Goal: Task Accomplishment & Management: Use online tool/utility

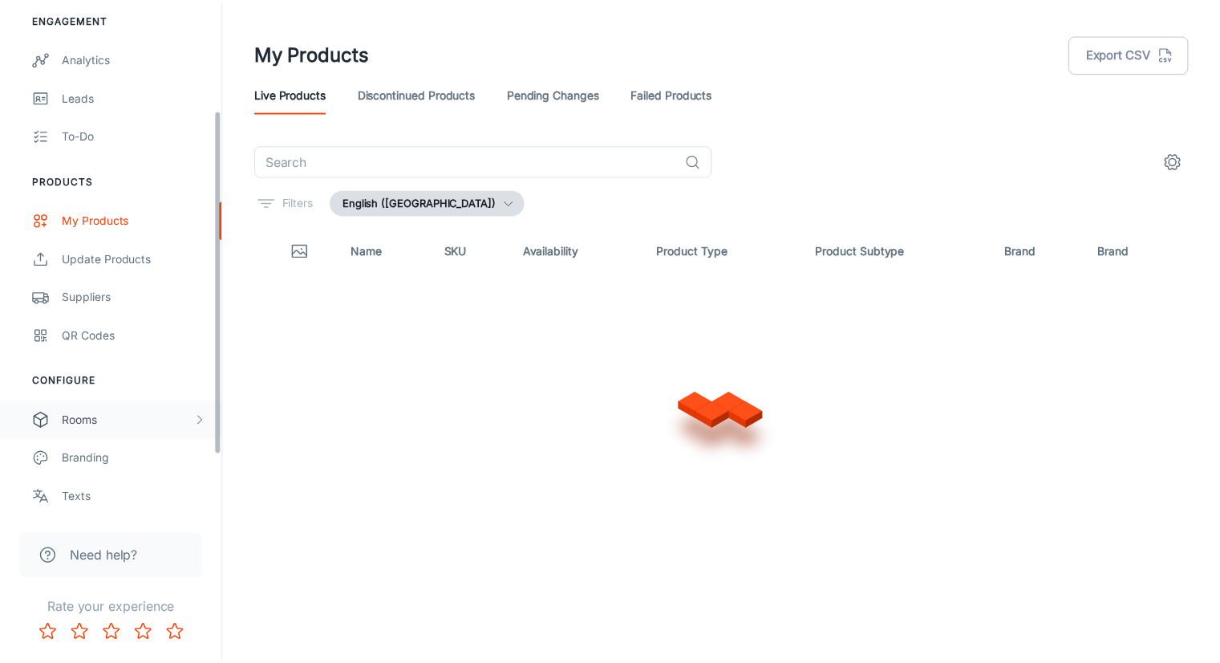
scroll to position [247, 0]
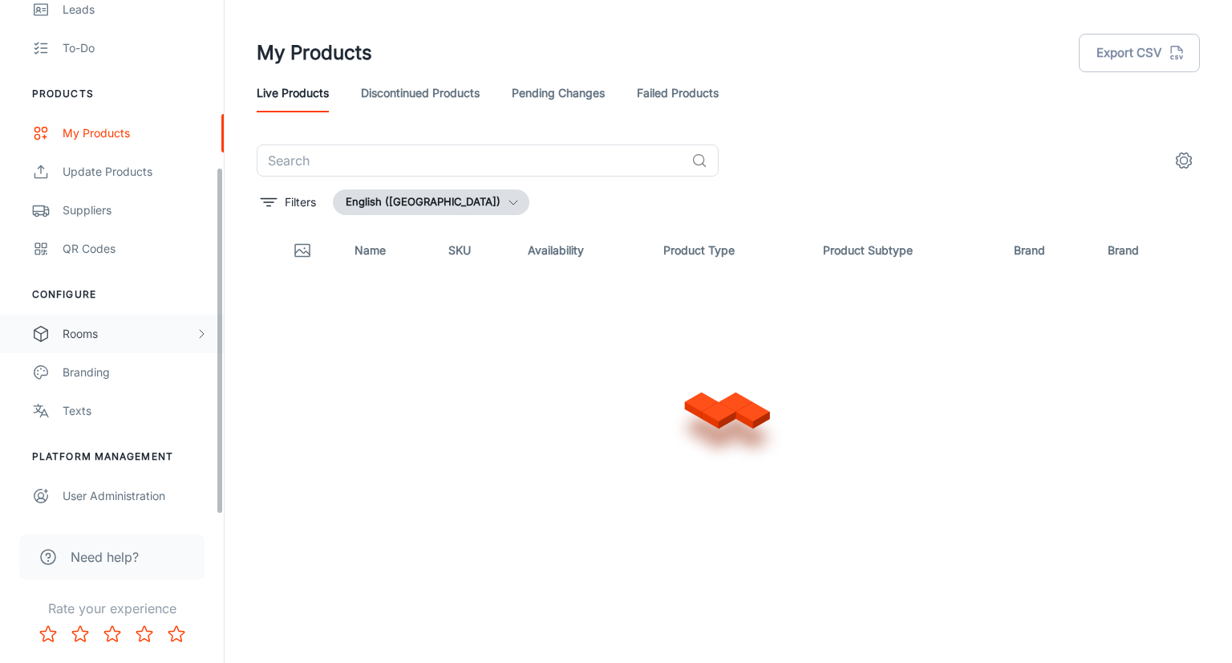
click at [130, 336] on div "Rooms" at bounding box center [129, 334] width 132 height 18
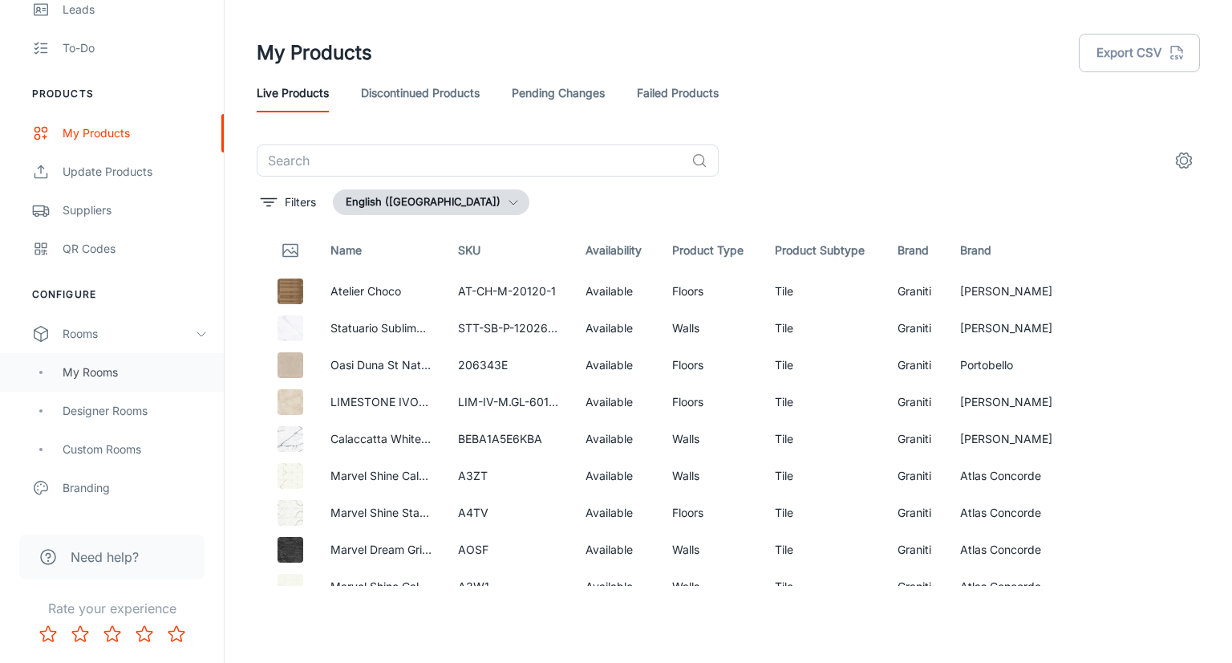
click at [144, 374] on div "My Rooms" at bounding box center [135, 372] width 145 height 18
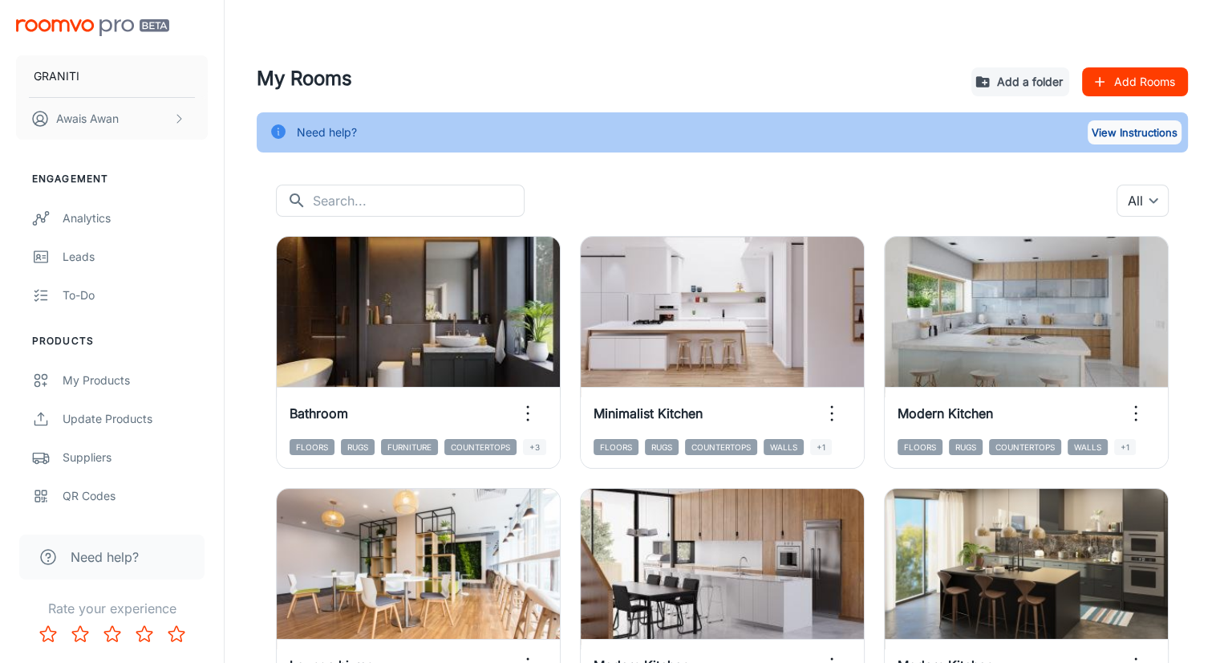
click at [1136, 134] on button "View Instructions" at bounding box center [1135, 132] width 94 height 24
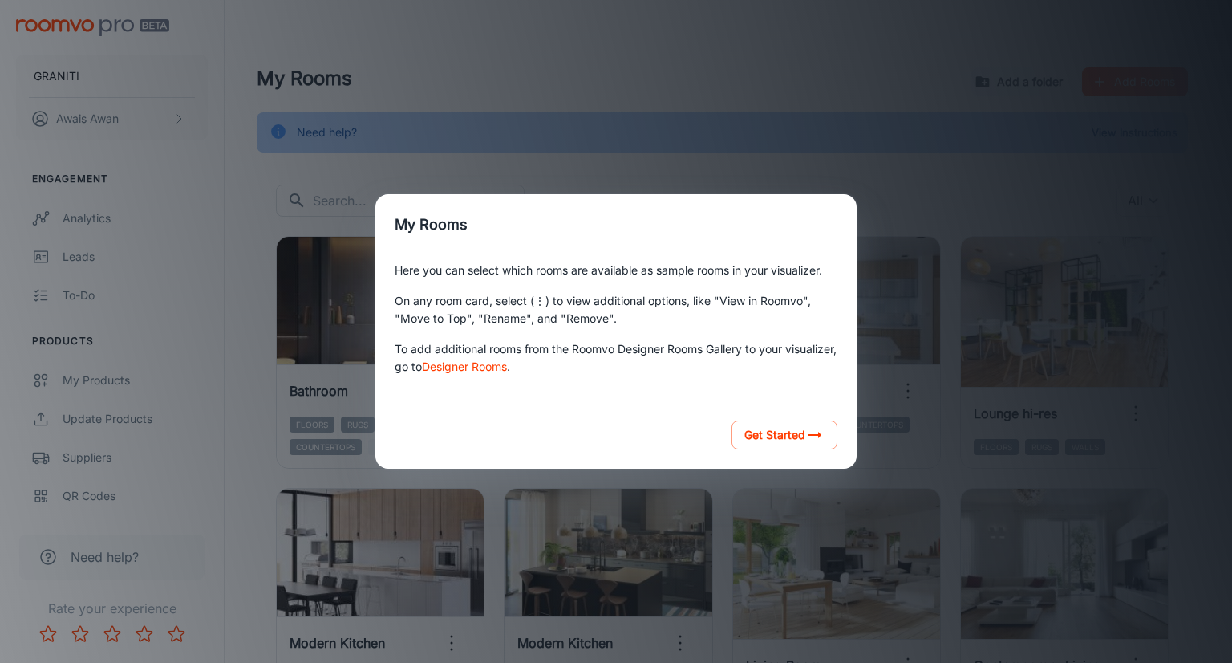
drag, startPoint x: 850, startPoint y: 205, endPoint x: 861, endPoint y: 201, distance: 11.2
click at [850, 205] on h2 "My Rooms" at bounding box center [615, 224] width 481 height 61
click at [872, 387] on div "My Rooms Here you can select which rooms are available as sample rooms in your …" at bounding box center [616, 331] width 1194 height 624
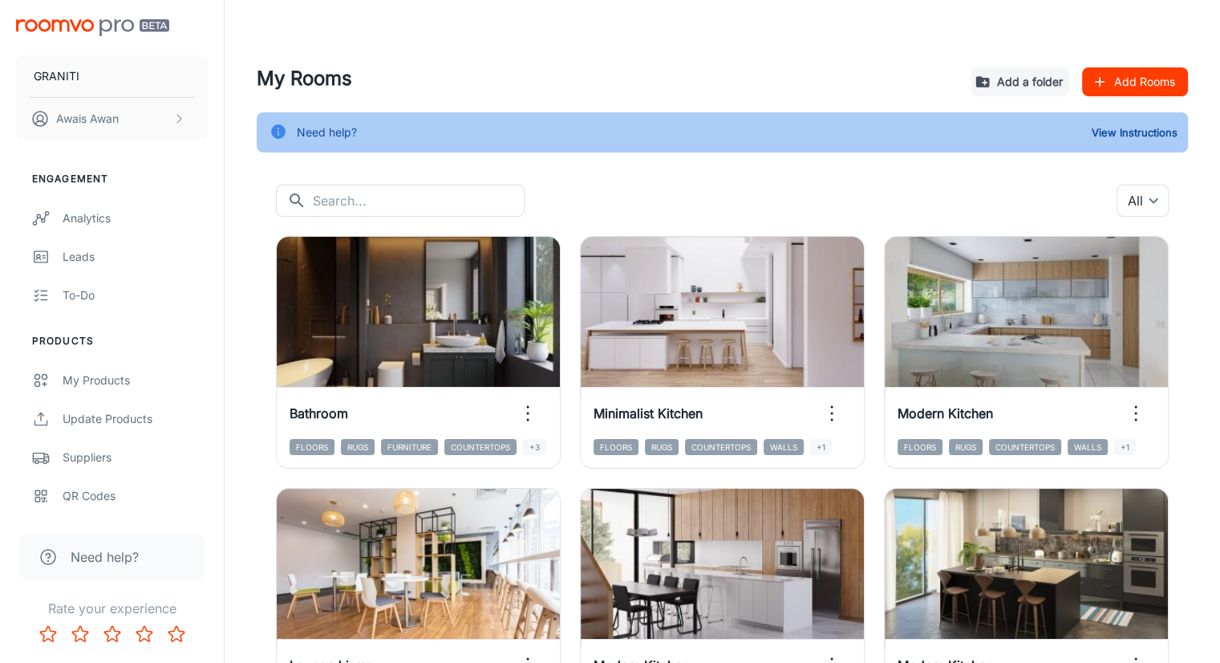
click at [1128, 78] on button "Add Rooms" at bounding box center [1135, 81] width 106 height 29
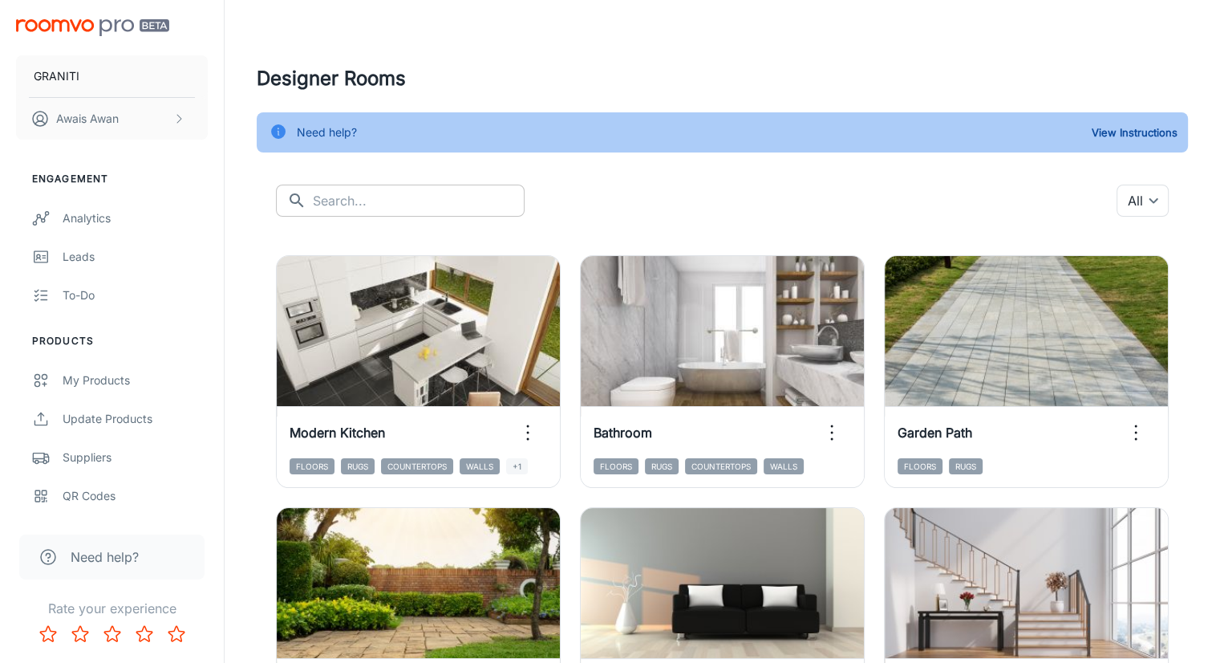
click at [430, 209] on input "text" at bounding box center [419, 200] width 212 height 32
paste input "Living Room"
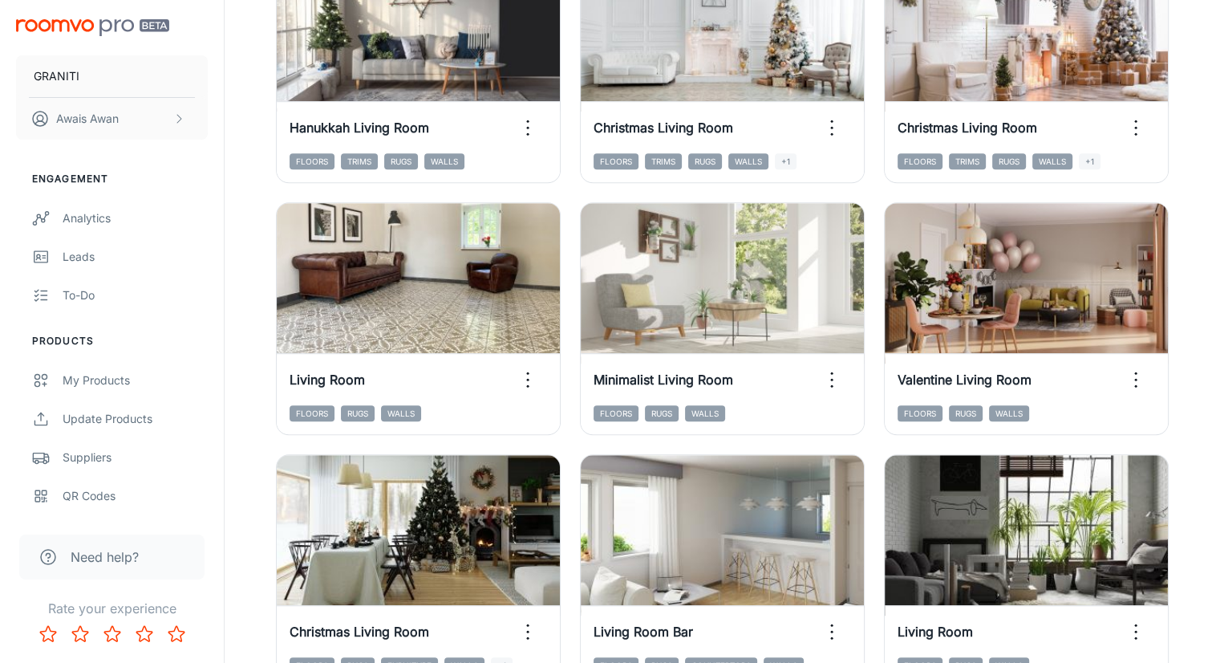
scroll to position [1203, 0]
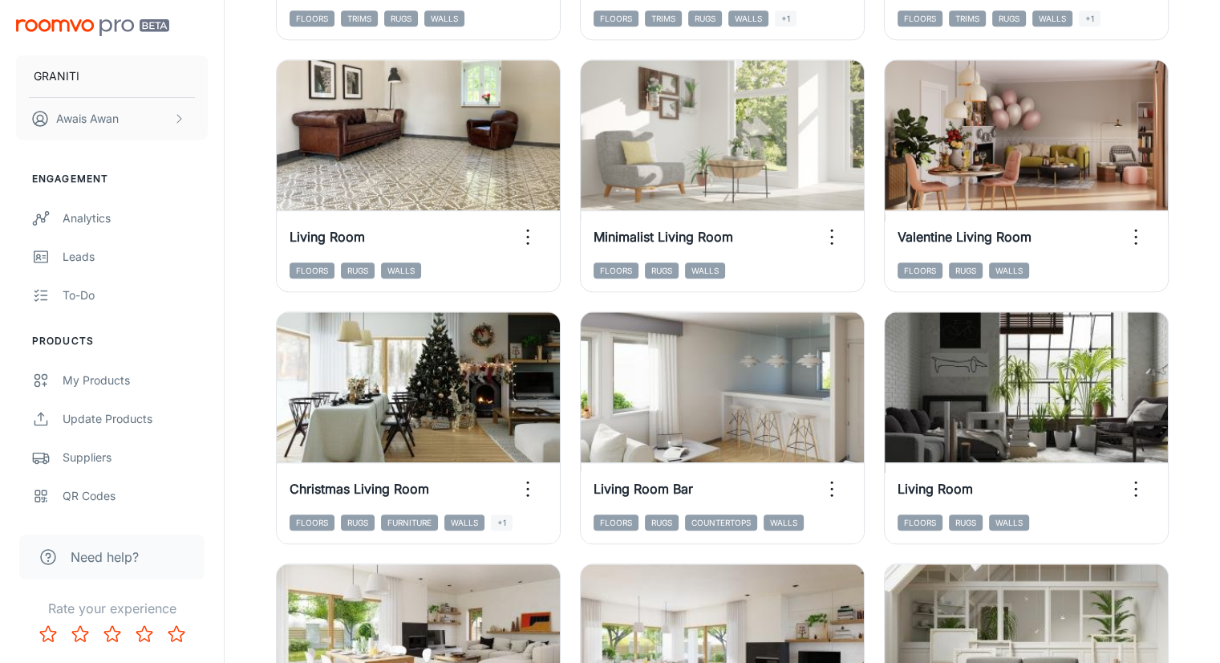
type input "Living Room"
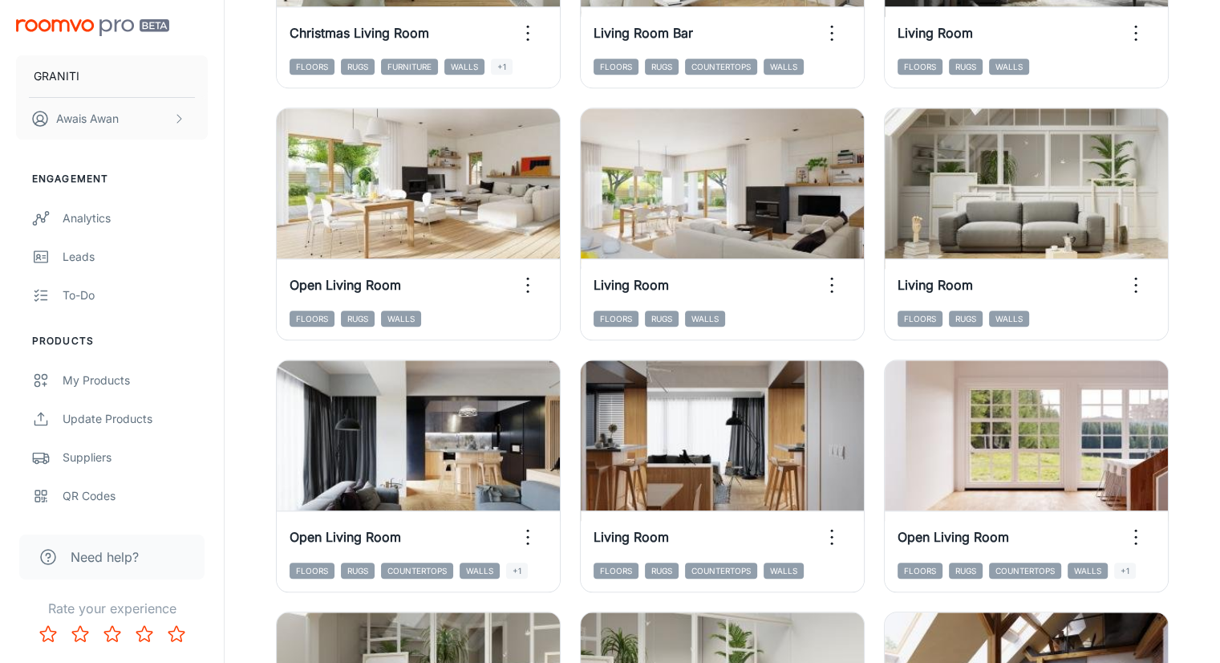
scroll to position [1724, 0]
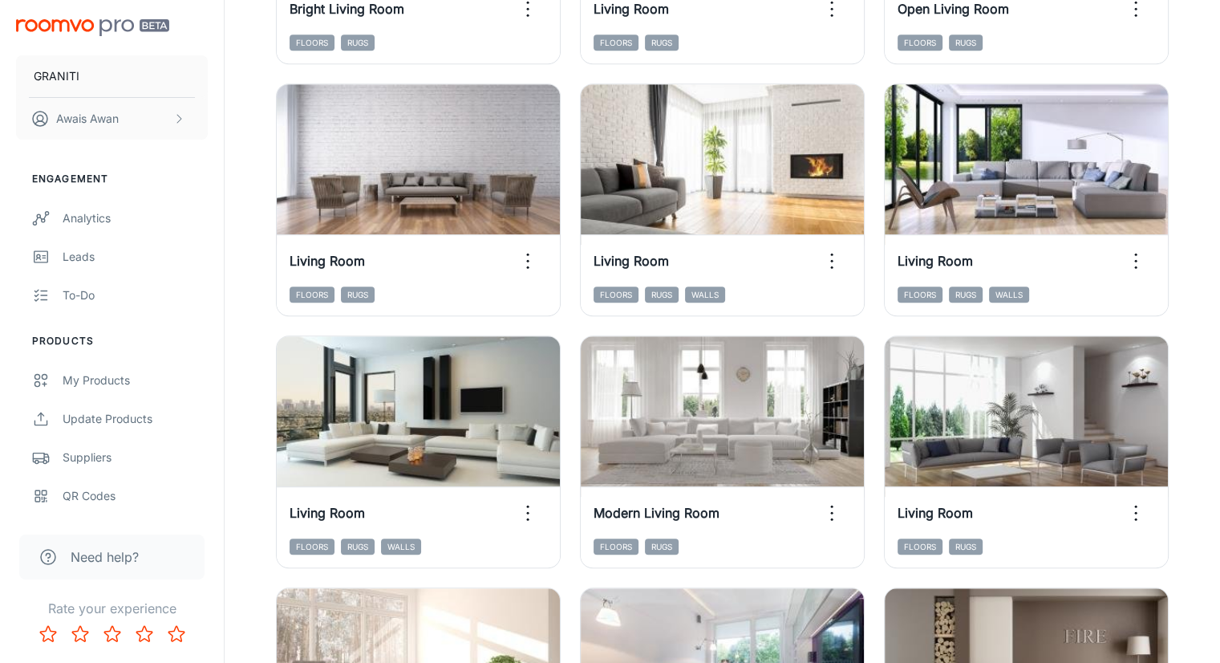
scroll to position [968, 0]
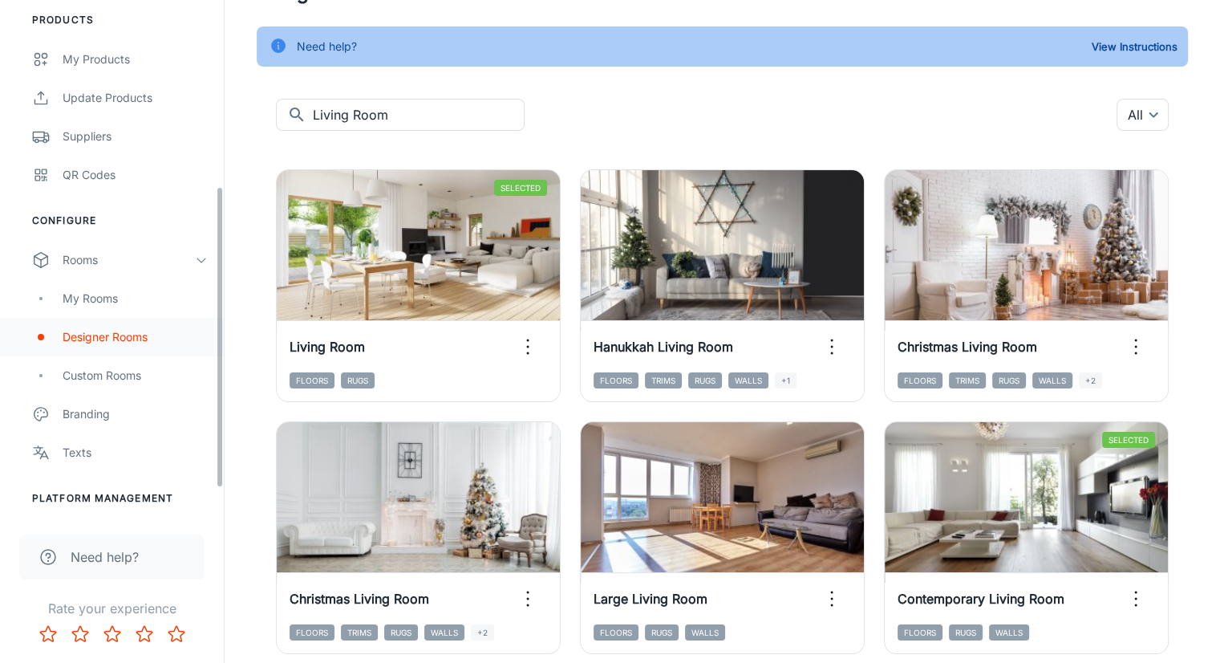
scroll to position [363, 0]
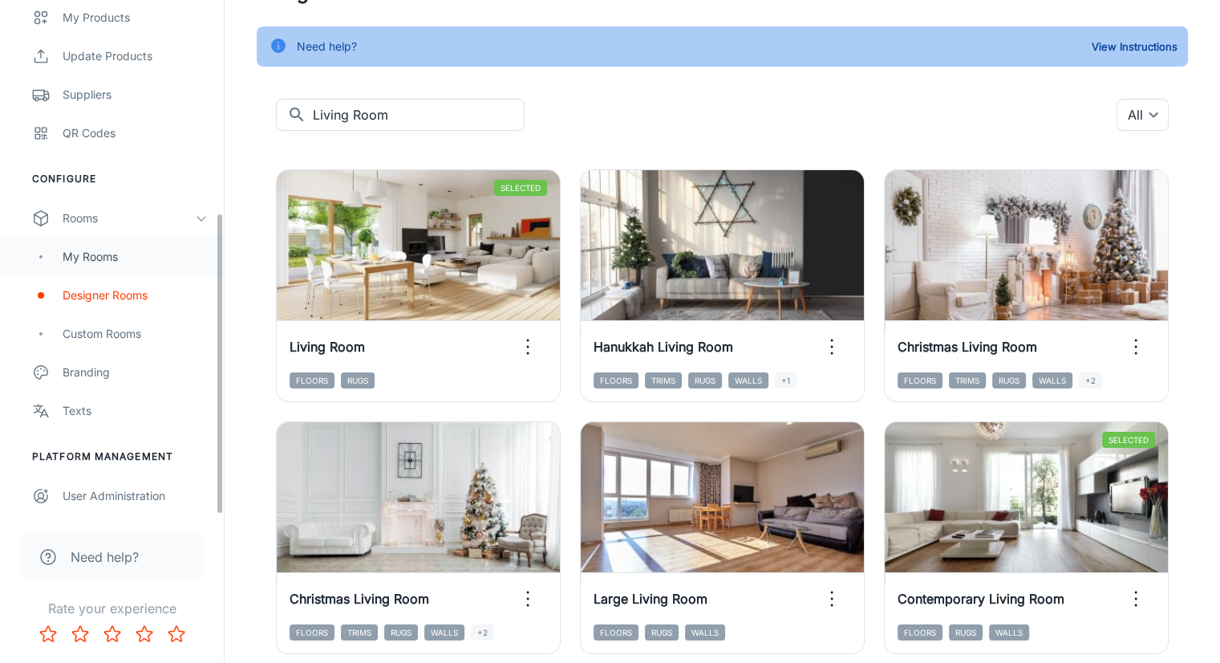
click at [128, 257] on div "My Rooms" at bounding box center [135, 257] width 145 height 18
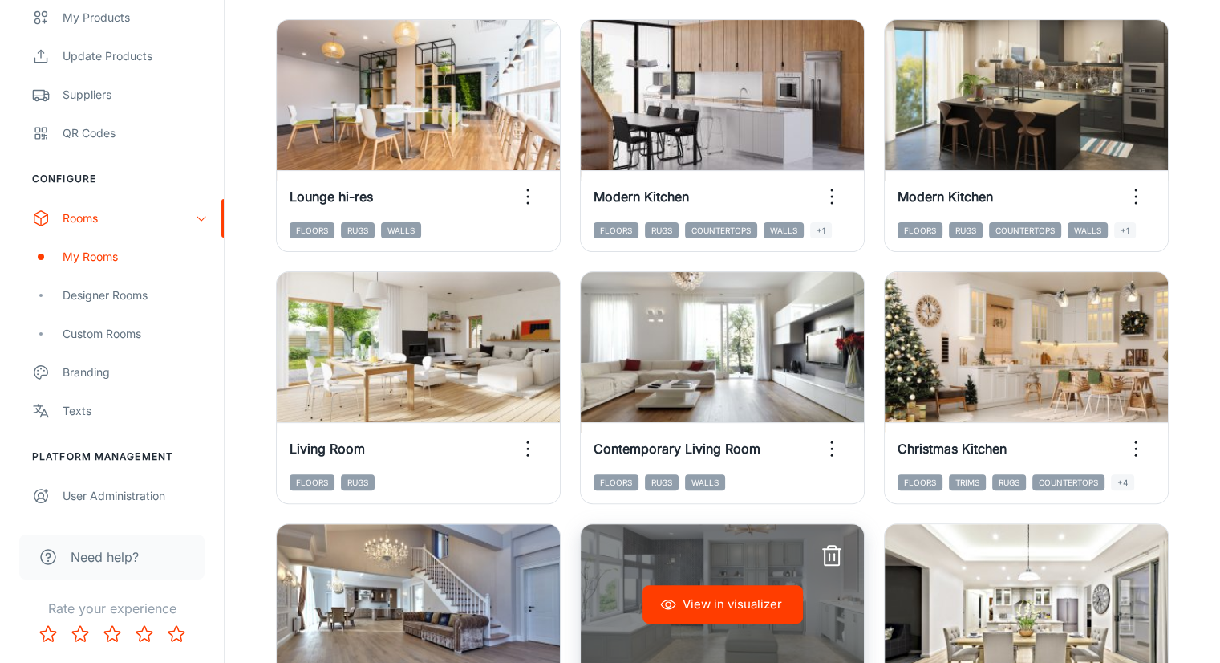
scroll to position [481, 0]
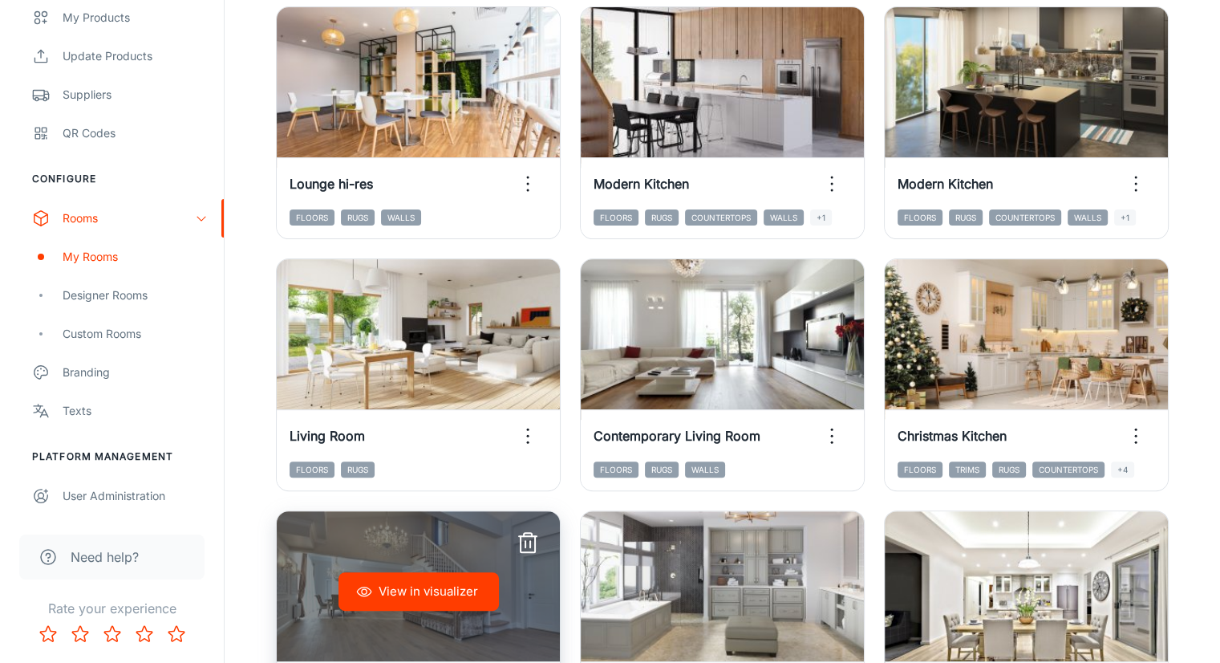
click at [525, 541] on line "button" at bounding box center [525, 544] width 0 height 6
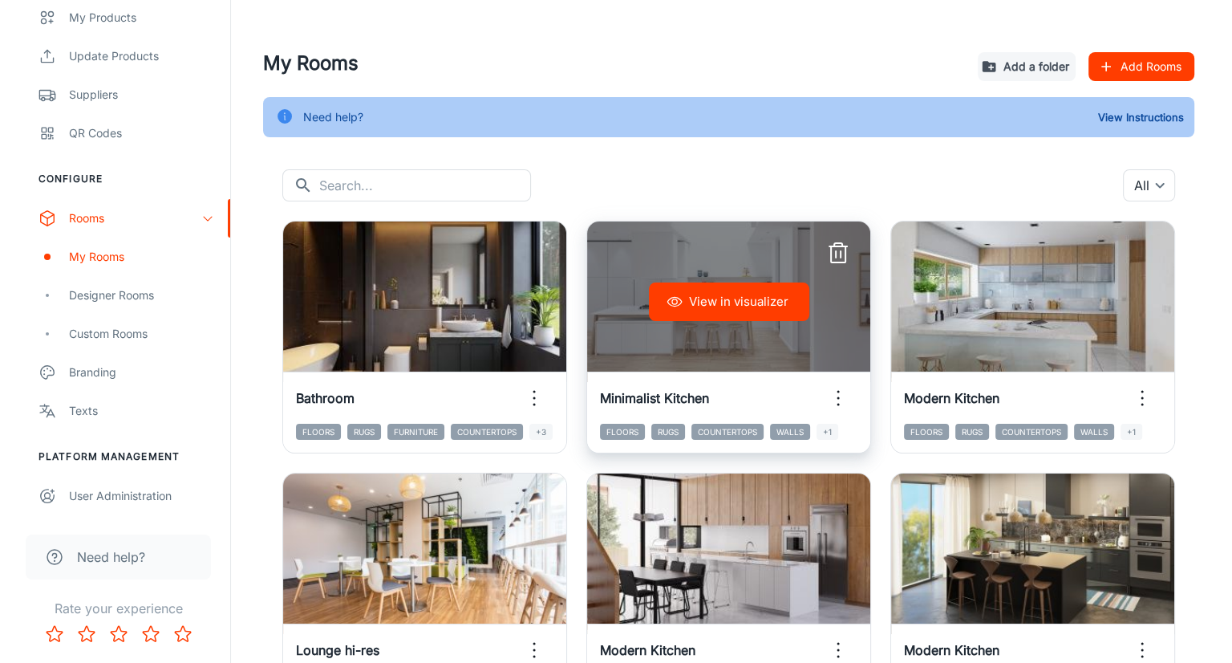
scroll to position [0, 0]
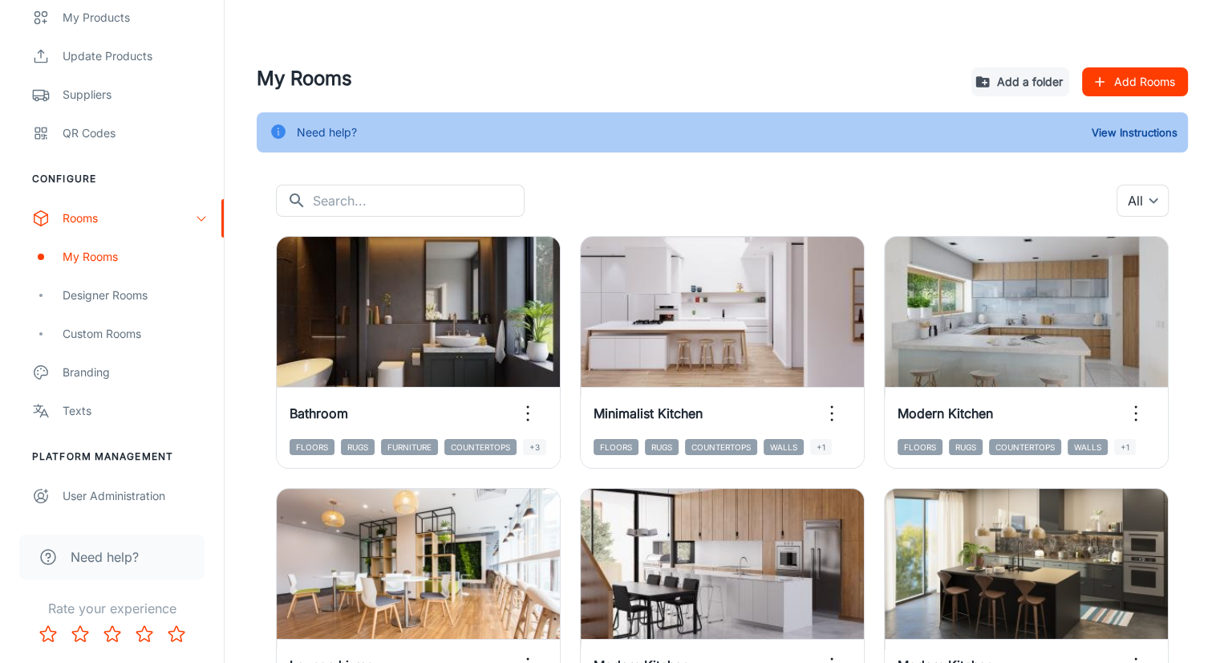
click at [1115, 79] on button "Add Rooms" at bounding box center [1135, 81] width 106 height 29
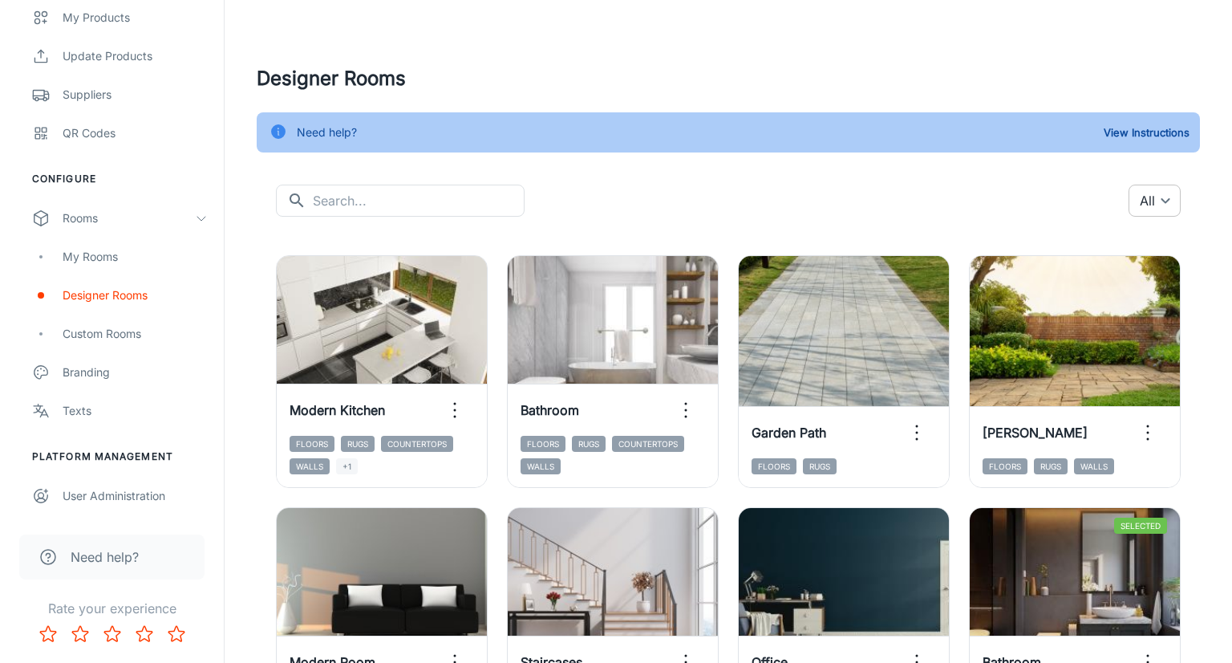
click at [1157, 201] on body "GRANITI [PERSON_NAME] Engagement Analytics Leads To-do Products My Products Upd…" at bounding box center [616, 331] width 1232 height 663
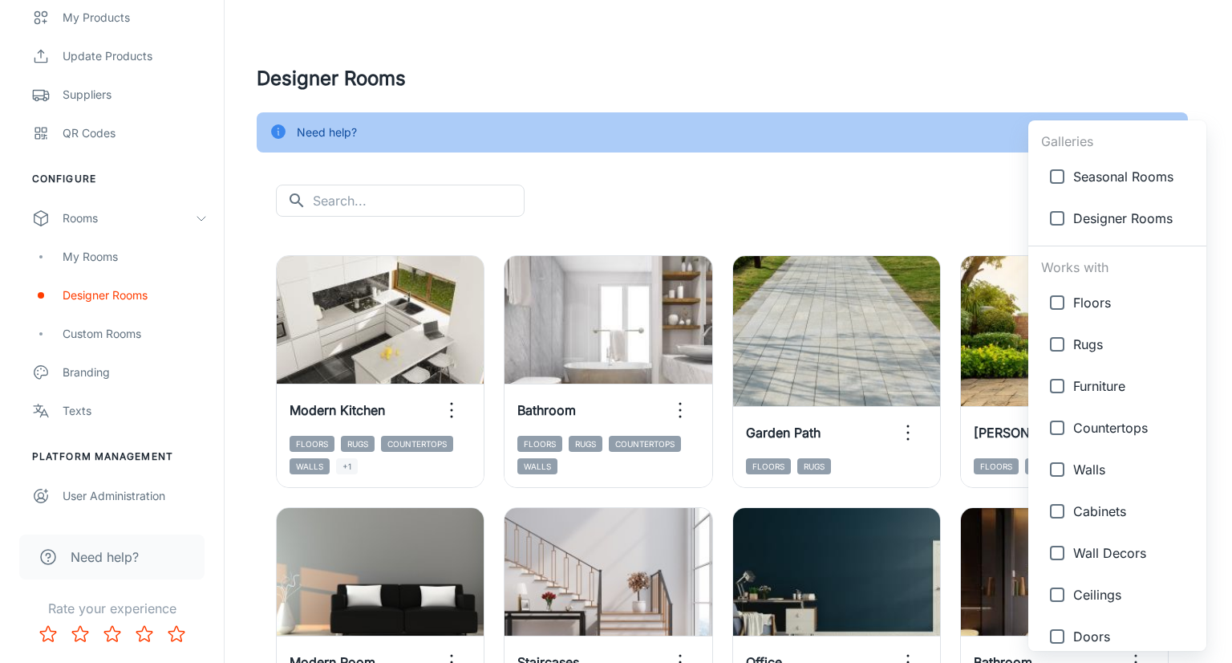
click at [1093, 302] on span "Floors" at bounding box center [1133, 302] width 120 height 19
type input "{"type":"productType","id":"1"}"
checkbox input "true"
drag, startPoint x: 1094, startPoint y: 431, endPoint x: 1088, endPoint y: 444, distance: 14.3
click at [1094, 431] on span "Countertops" at bounding box center [1133, 427] width 120 height 19
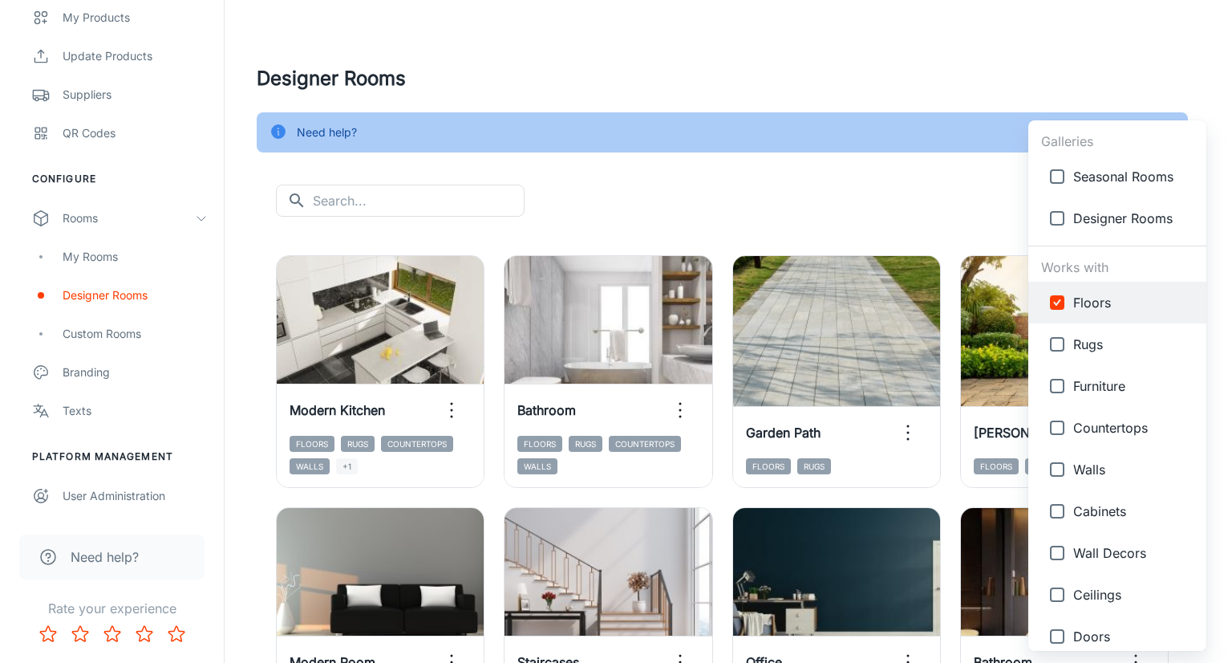
type input "{"type":"productType","id":"1"},{"type":"productType","id":"4"}"
checkbox input "true"
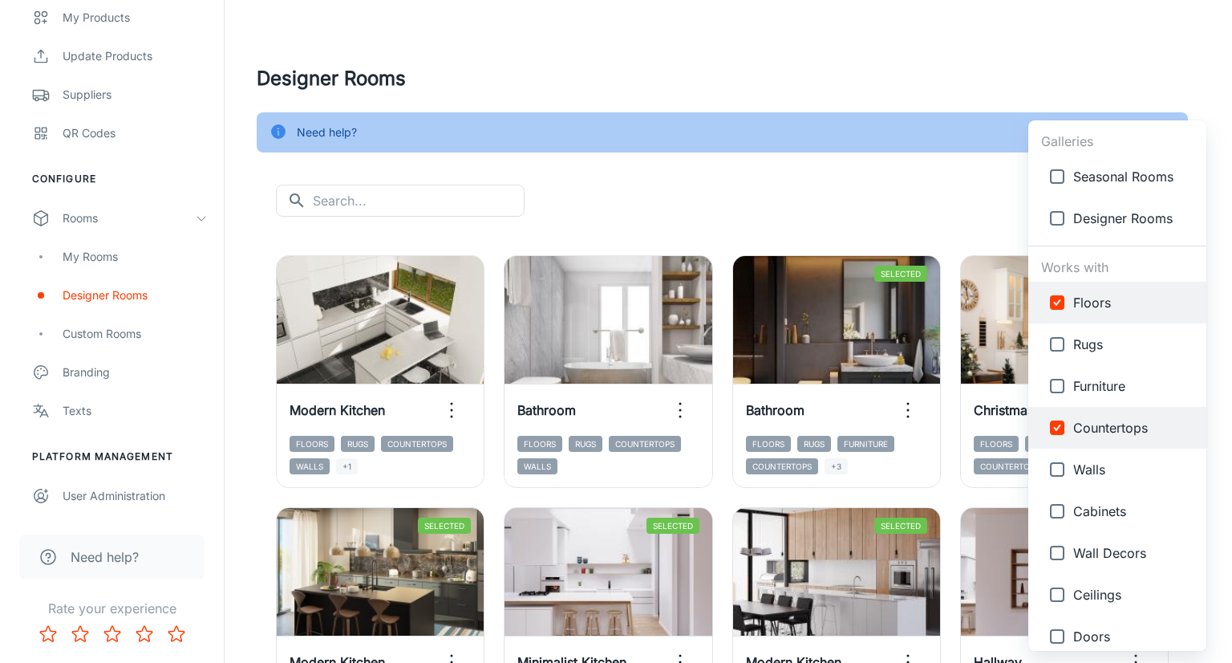
click at [1090, 473] on span "Walls" at bounding box center [1133, 469] width 120 height 19
type input "{"type":"productType","id":"1"},{"type":"productType","id":"4"},{"type":"produc…"
checkbox input "true"
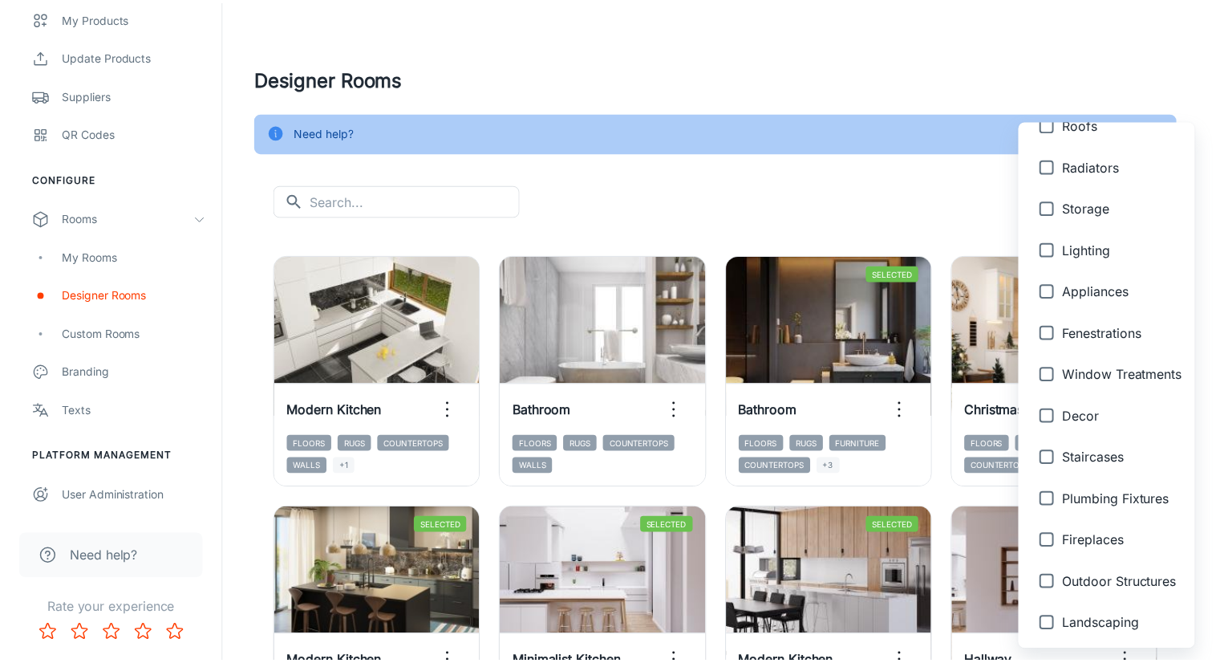
scroll to position [638, 0]
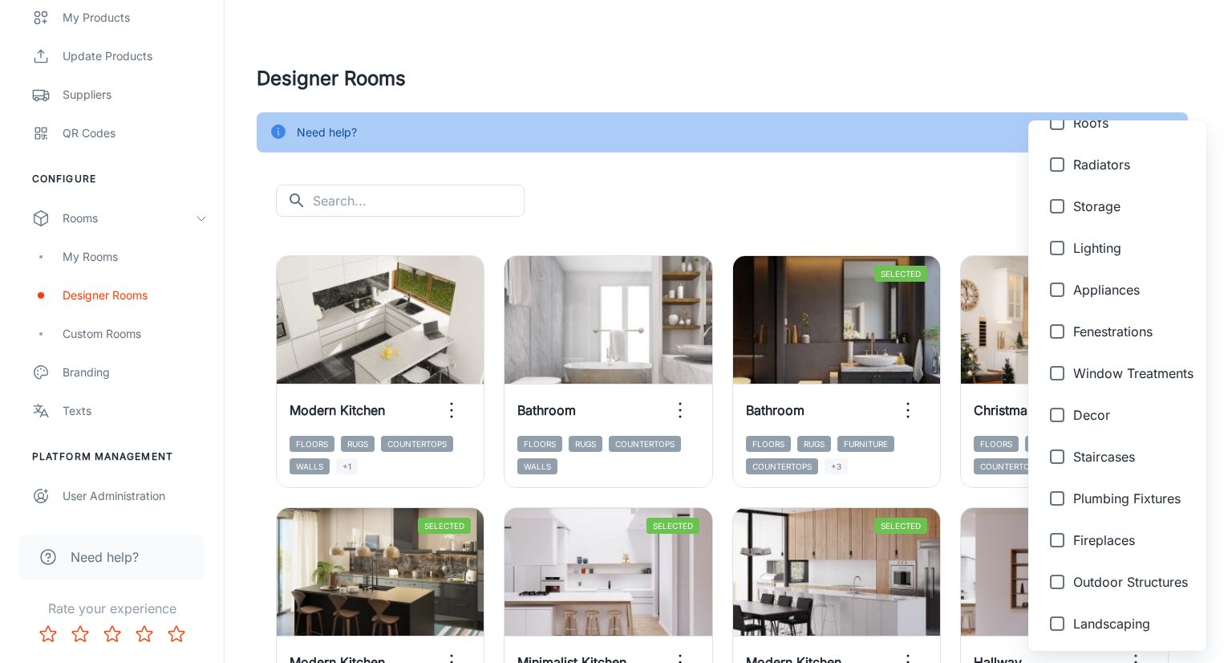
click at [927, 177] on div at bounding box center [616, 331] width 1232 height 663
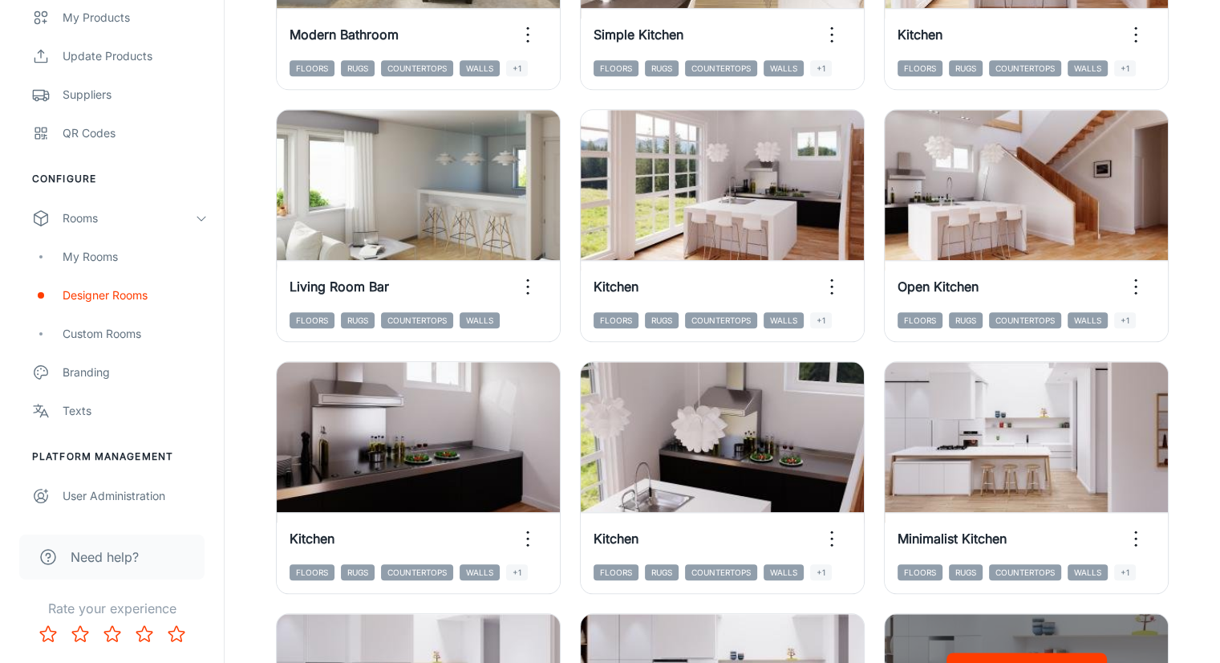
scroll to position [1684, 0]
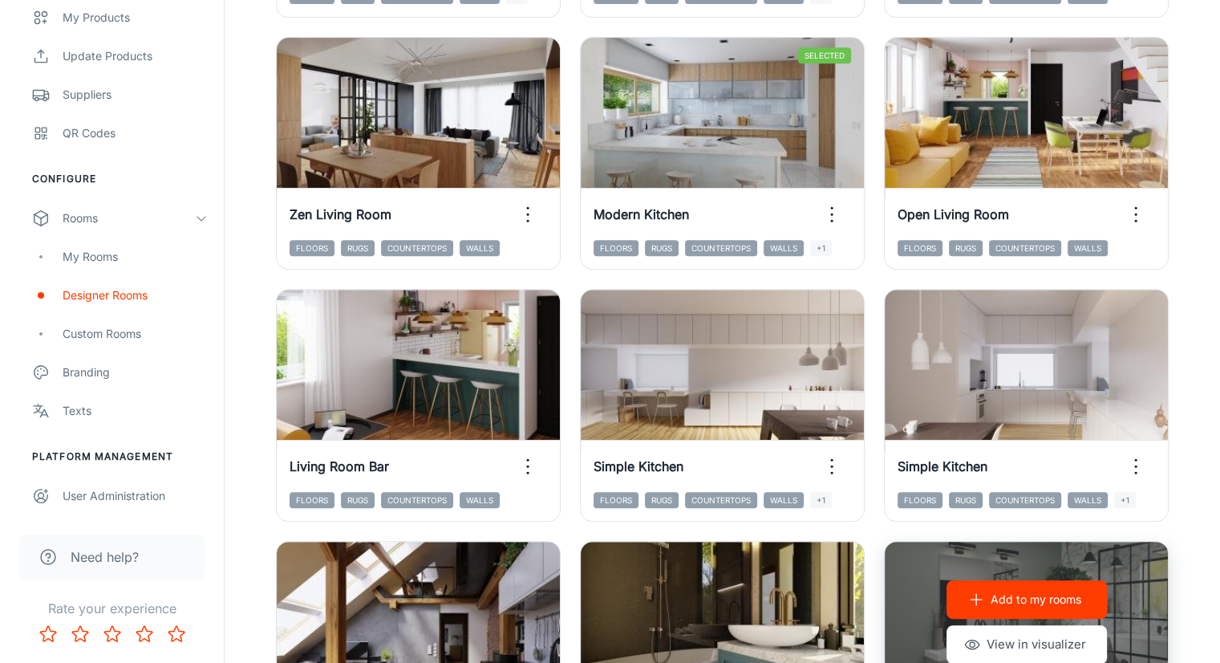
scroll to position [882, 0]
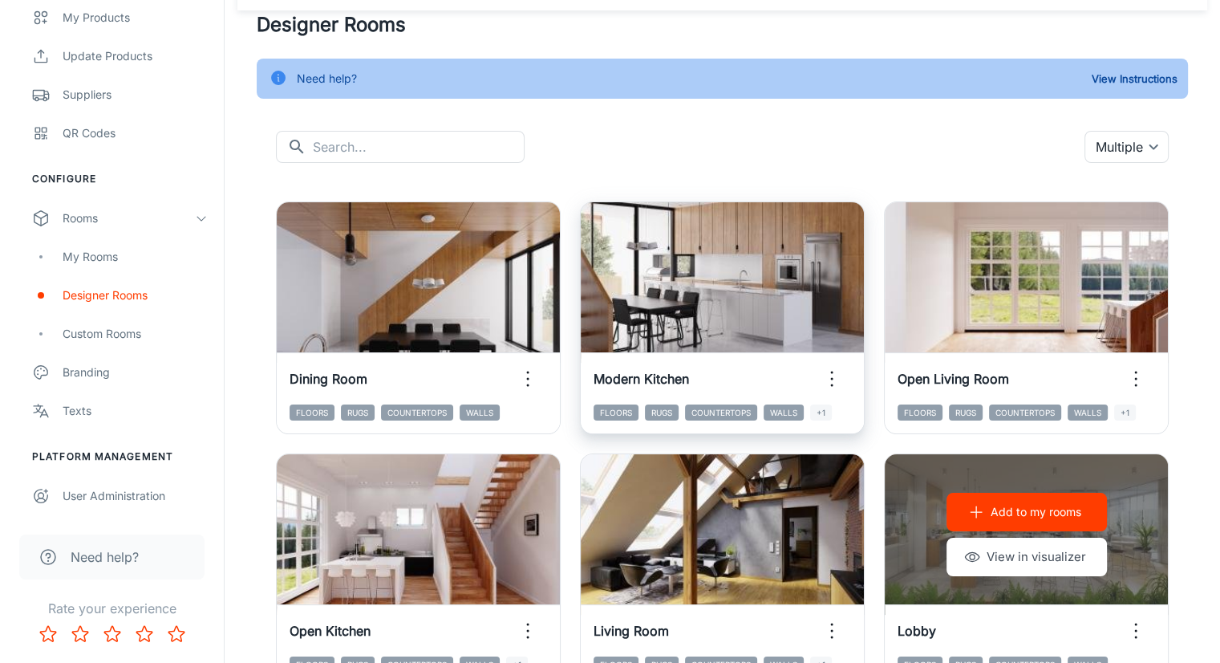
scroll to position [0, 0]
